Goal: Check status: Check status

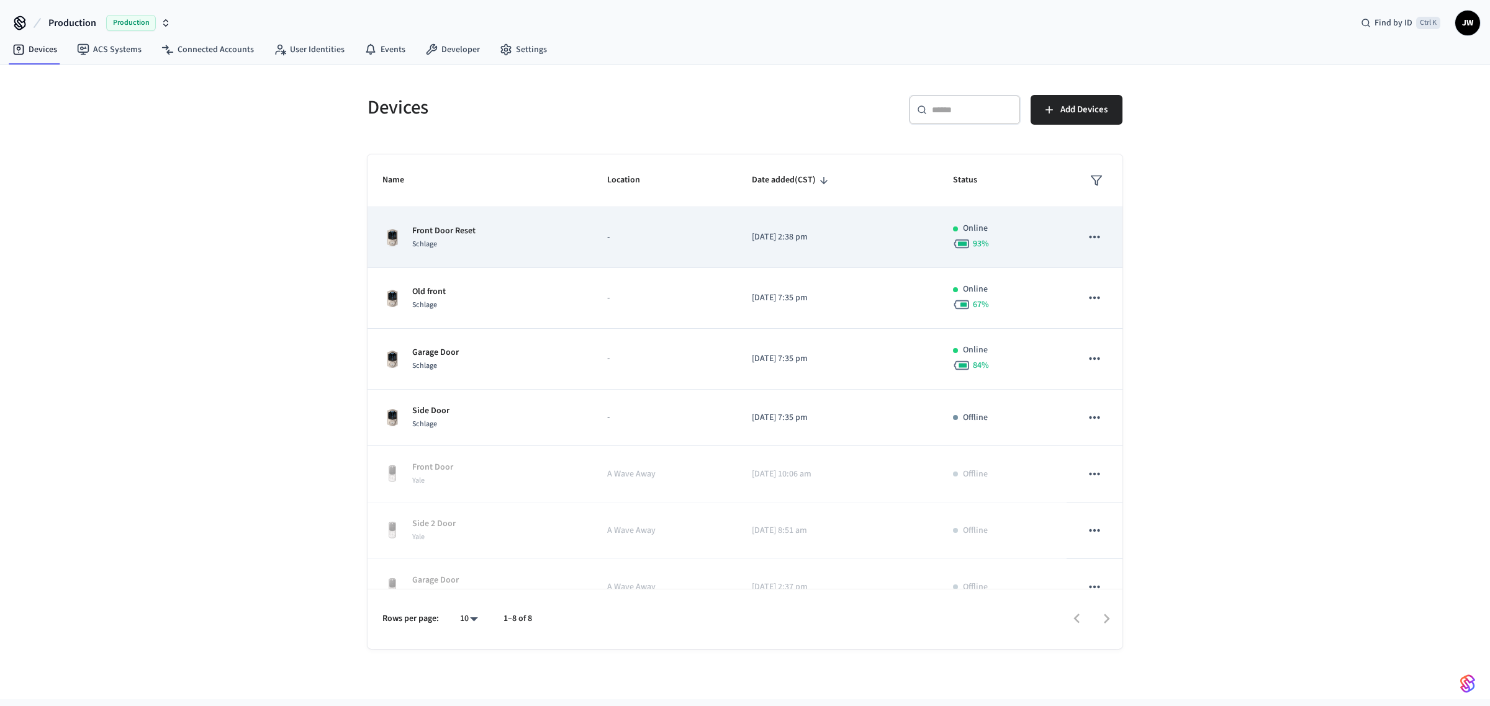
click at [473, 232] on p "Front Door Reset" at bounding box center [443, 231] width 63 height 13
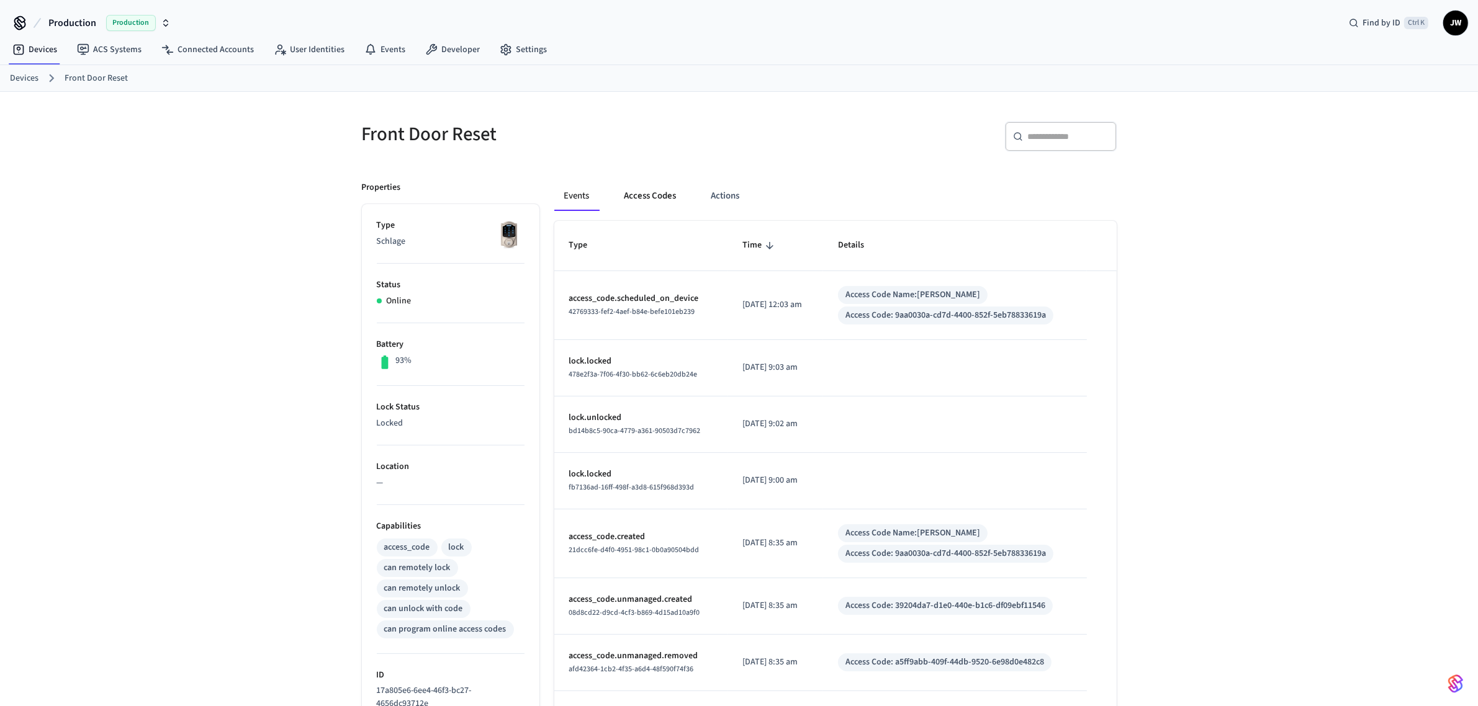
click at [651, 191] on button "Access Codes" at bounding box center [651, 196] width 72 height 30
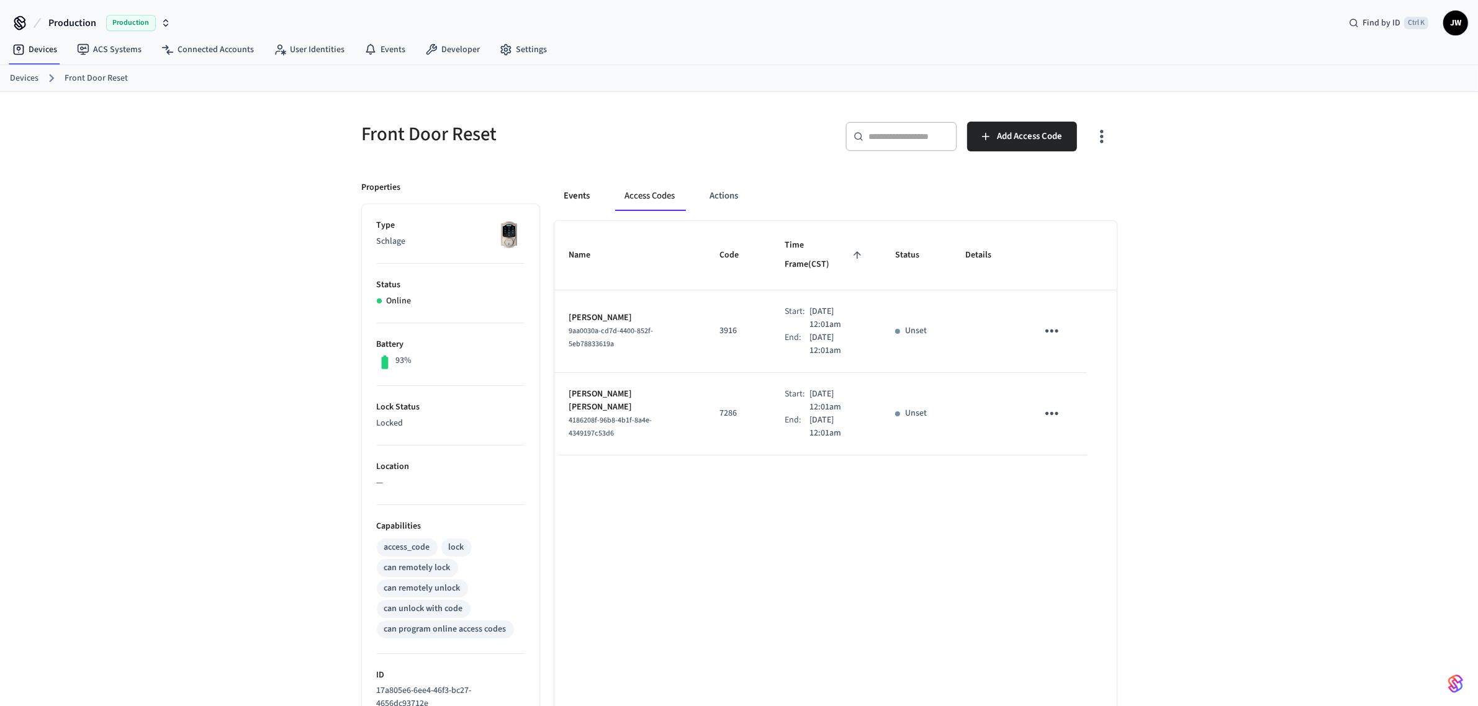
click at [574, 199] on button "Events" at bounding box center [577, 196] width 46 height 30
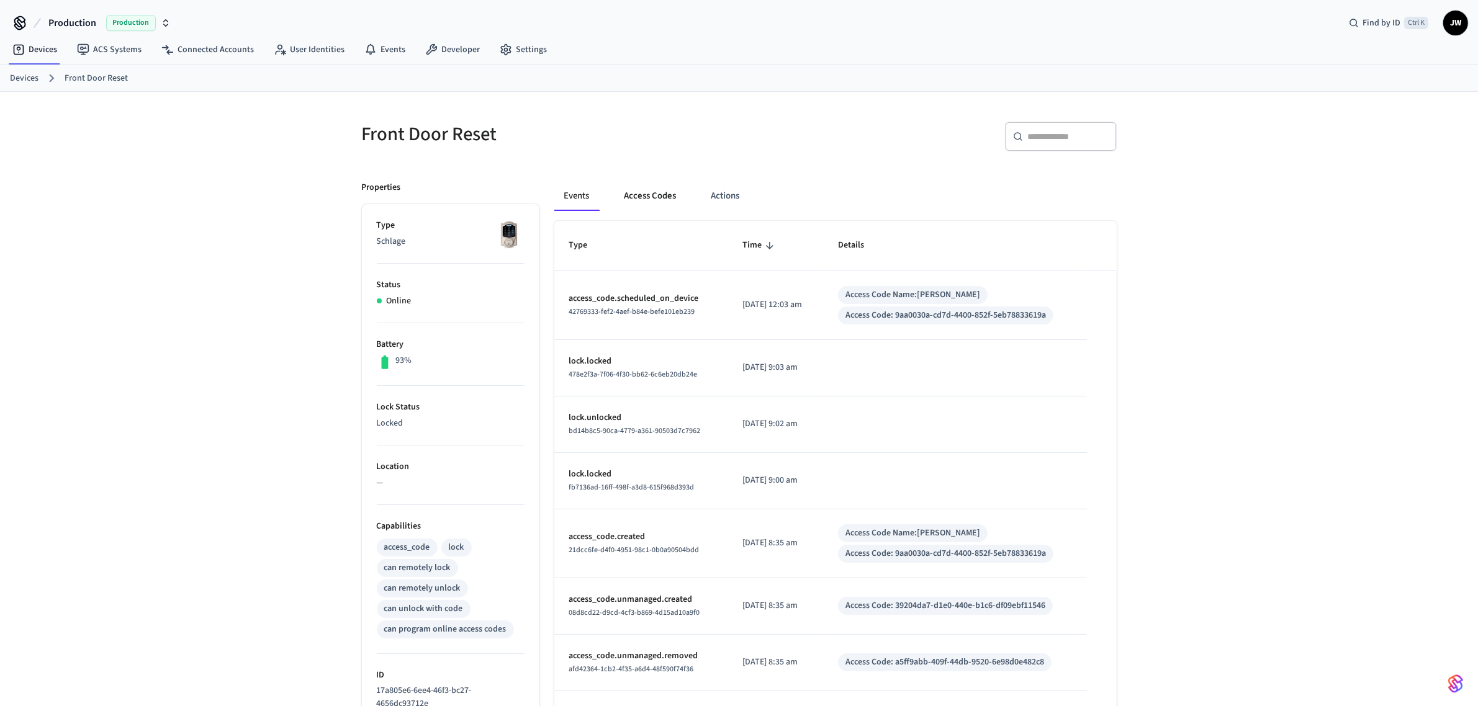
click at [642, 196] on button "Access Codes" at bounding box center [651, 196] width 72 height 30
